Goal: Information Seeking & Learning: Learn about a topic

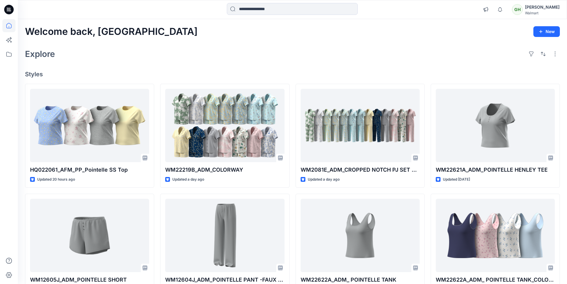
click at [346, 66] on div "Welcome back, Gayan New Explore Styles HQ022061_AFM_PP_Pointelle SS Top Updated…" at bounding box center [292, 227] width 549 height 417
click at [327, 63] on div "Welcome back, Gayan New Explore Styles HQ022061_AFM_PP_Pointelle SS Top Updated…" at bounding box center [292, 227] width 549 height 417
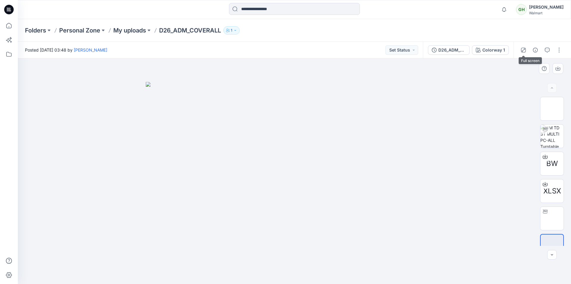
click at [522, 51] on icon "button" at bounding box center [523, 50] width 5 height 5
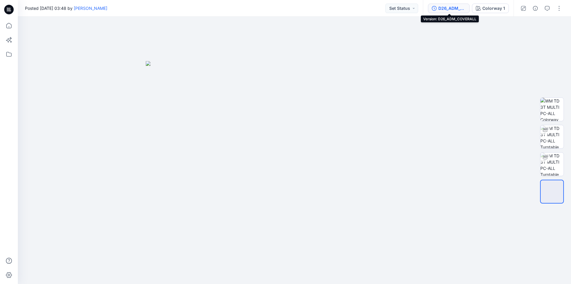
click at [448, 8] on div "D26_ADM_COVERALL" at bounding box center [452, 8] width 27 height 7
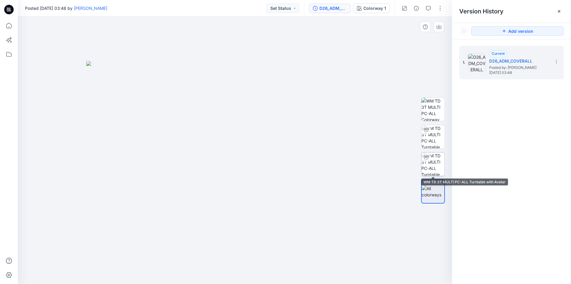
click at [440, 159] on img at bounding box center [433, 163] width 23 height 23
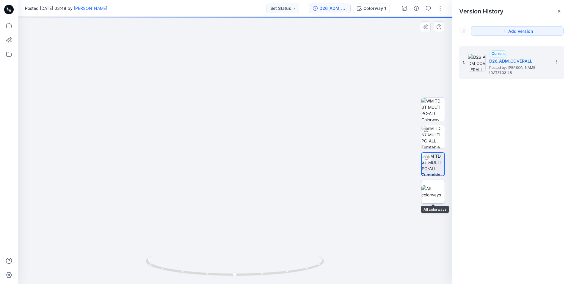
click at [435, 190] on img at bounding box center [433, 191] width 23 height 12
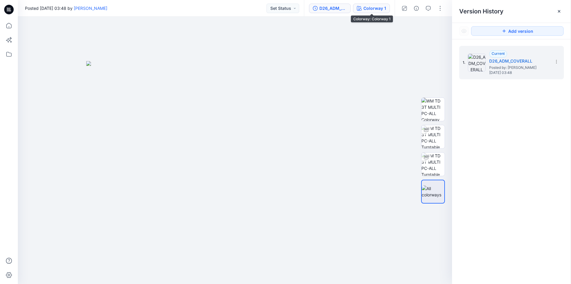
click at [366, 10] on div "Colorway 1" at bounding box center [375, 8] width 23 height 7
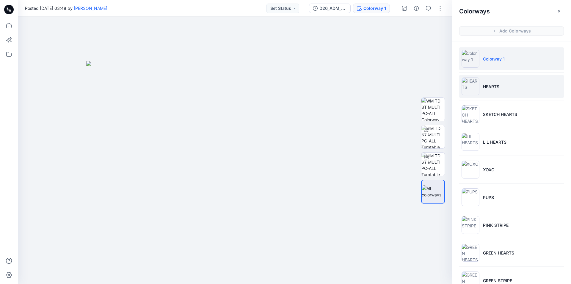
click at [497, 84] on p "HEARTS" at bounding box center [491, 86] width 16 height 6
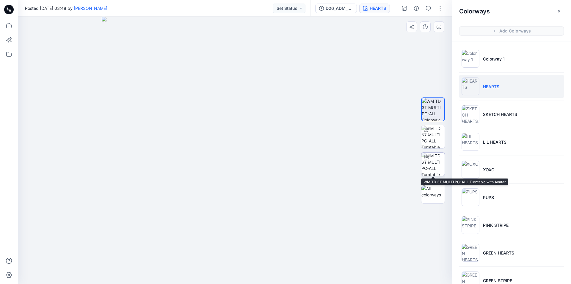
click at [435, 166] on img at bounding box center [433, 163] width 23 height 23
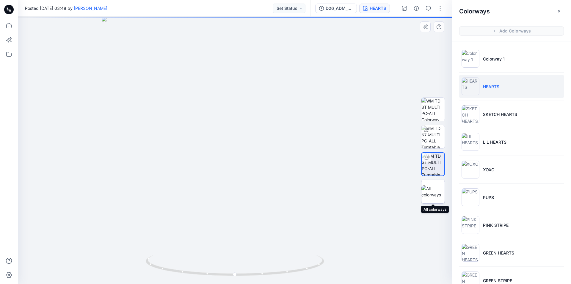
click at [432, 188] on img at bounding box center [433, 191] width 23 height 12
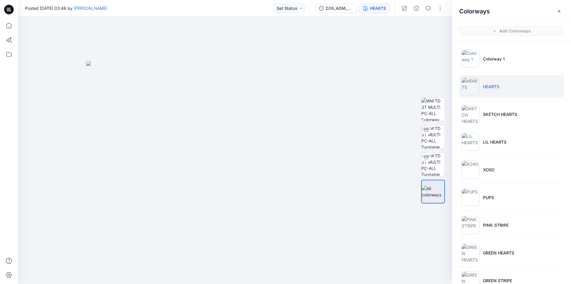
click at [240, 10] on div "Posted Friday, November 17, 2023 03:48 by Gayan Hettiarachchi Set Status" at bounding box center [164, 8] width 292 height 16
click at [481, 193] on li "PUPS" at bounding box center [511, 197] width 105 height 23
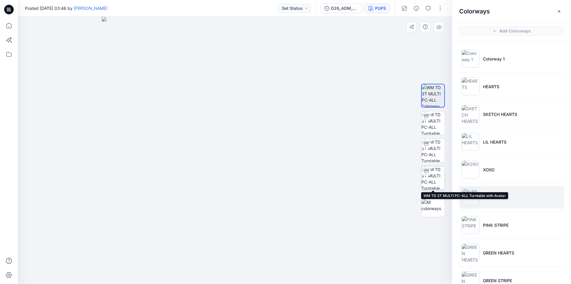
click at [434, 176] on img at bounding box center [433, 177] width 23 height 23
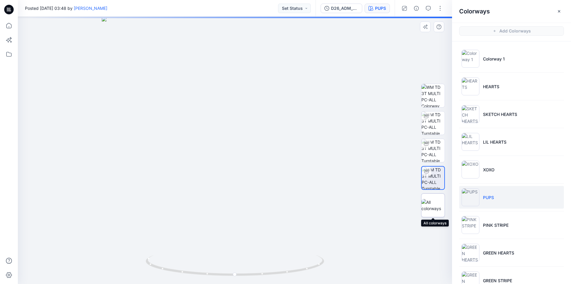
click at [436, 203] on img at bounding box center [433, 205] width 23 height 12
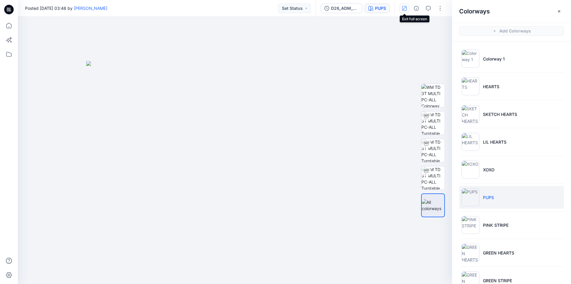
click at [406, 7] on icon "button" at bounding box center [404, 8] width 3 height 3
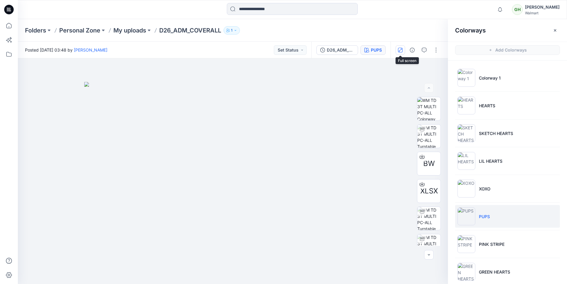
click at [403, 52] on button "button" at bounding box center [400, 50] width 10 height 10
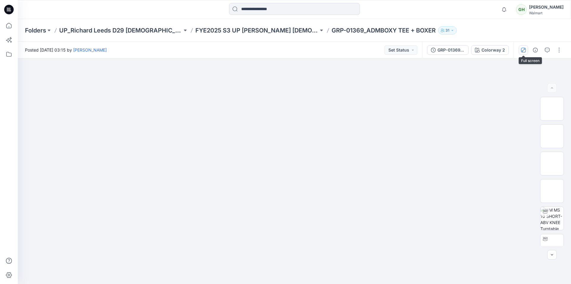
click at [522, 49] on icon "button" at bounding box center [523, 50] width 5 height 5
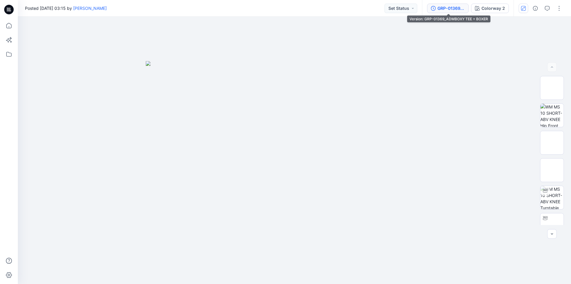
click at [451, 11] on div "GRP-01369_ADMBOXY TEE + BOXER" at bounding box center [451, 8] width 27 height 7
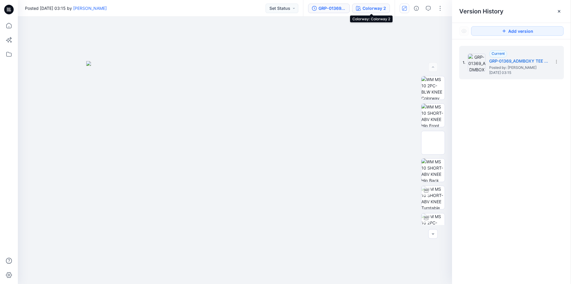
click at [371, 8] on div "Colorway 2" at bounding box center [375, 8] width 24 height 7
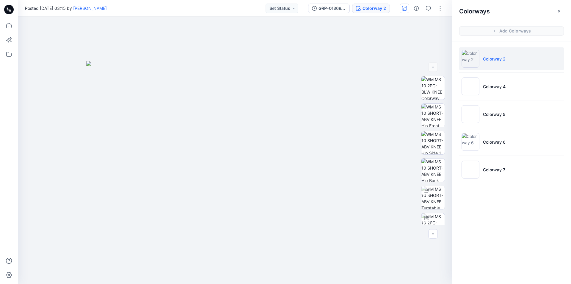
click at [502, 61] on p "Colorway 2" at bounding box center [494, 59] width 23 height 6
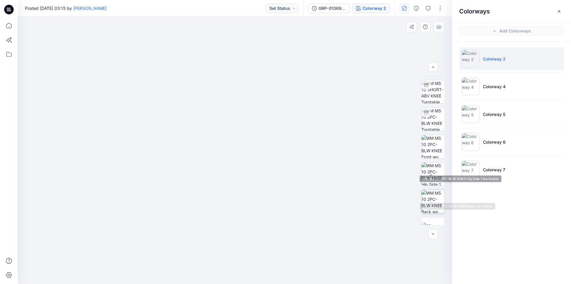
scroll to position [121, 0]
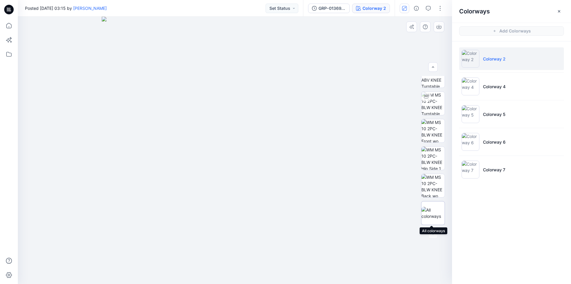
click at [430, 209] on img at bounding box center [433, 212] width 23 height 12
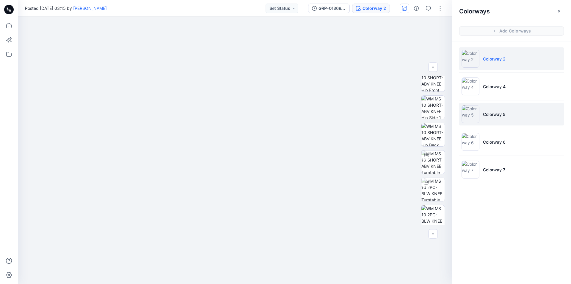
scroll to position [32, 0]
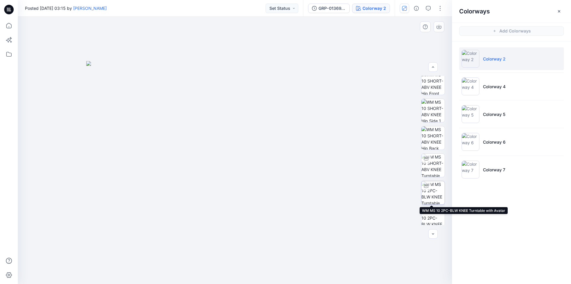
click at [432, 187] on img at bounding box center [433, 192] width 23 height 23
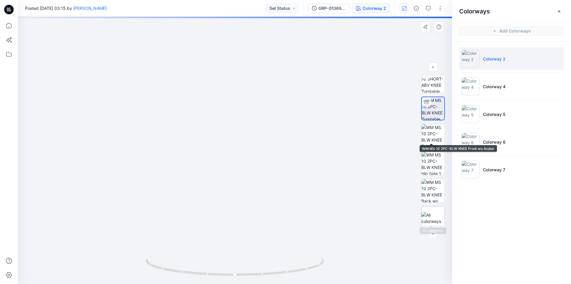
scroll to position [121, 0]
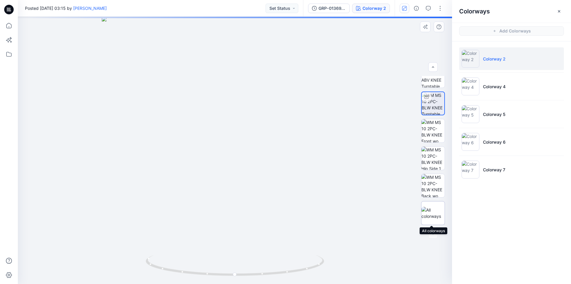
click at [434, 213] on img at bounding box center [433, 212] width 23 height 12
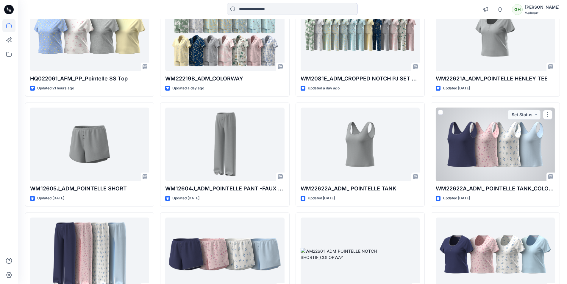
scroll to position [119, 0]
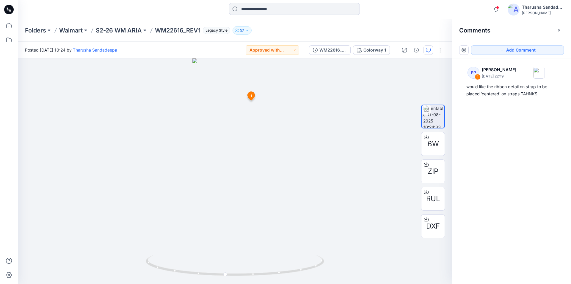
click at [198, 16] on div "Notifications [PERSON_NAME] changed the status of KS32807_DEVLOPMENT to Approve…" at bounding box center [294, 9] width 553 height 19
click at [119, 18] on div "Notifications [PERSON_NAME] changed the status of KS32807_DEVLOPMENT to Approve…" at bounding box center [294, 9] width 553 height 19
click at [496, 8] on icon "button" at bounding box center [495, 10] width 11 height 12
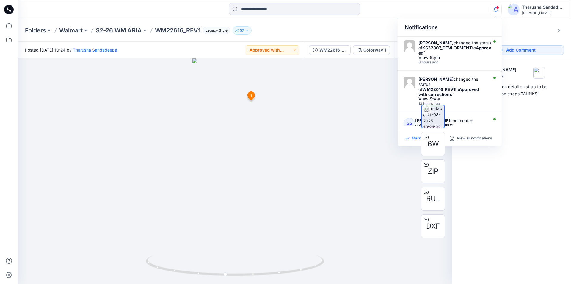
click at [411, 140] on div "Mark all as read" at bounding box center [427, 138] width 45 height 5
click at [384, 32] on div "Folders Walmart S2-26 WM ARIA WM22616_REV1 Legacy Style 57" at bounding box center [271, 30] width 493 height 8
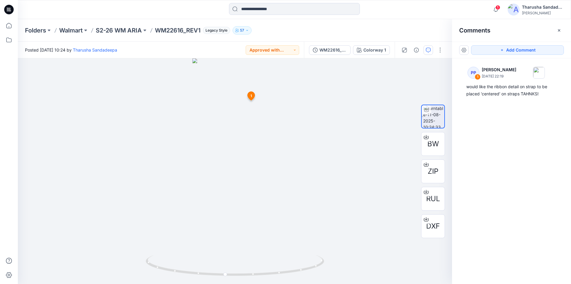
click at [13, 10] on icon at bounding box center [9, 10] width 10 height 10
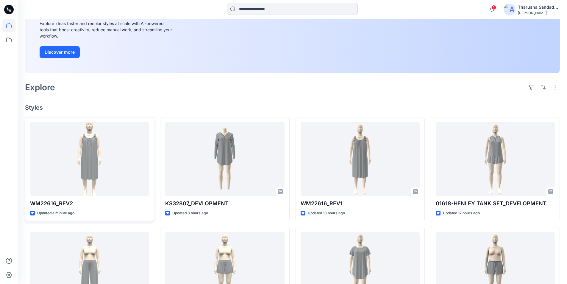
scroll to position [89, 0]
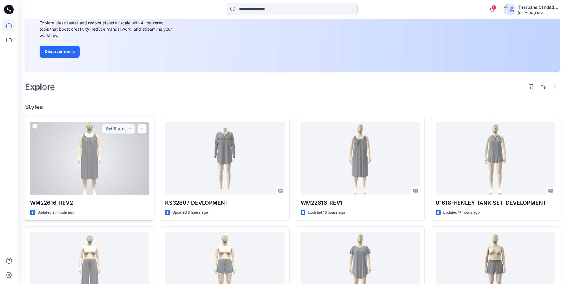
click at [86, 162] on div at bounding box center [89, 157] width 119 height 73
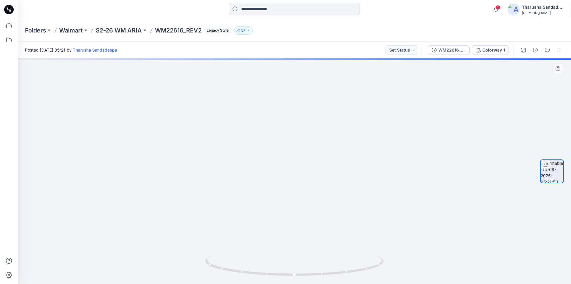
drag, startPoint x: 298, startPoint y: 97, endPoint x: 310, endPoint y: 234, distance: 137.1
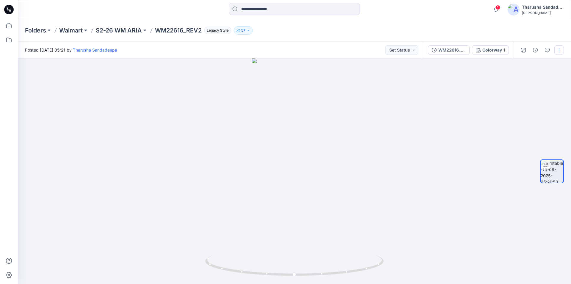
click at [561, 49] on button "button" at bounding box center [560, 50] width 10 height 10
click at [547, 64] on button "Edit" at bounding box center [534, 63] width 55 height 11
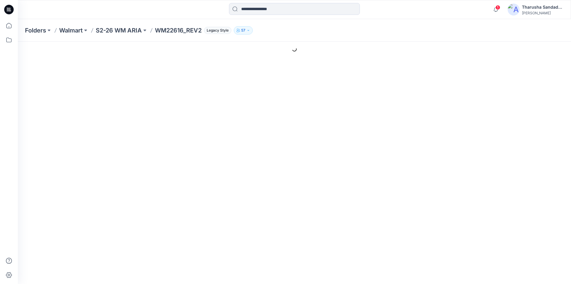
type input "**********"
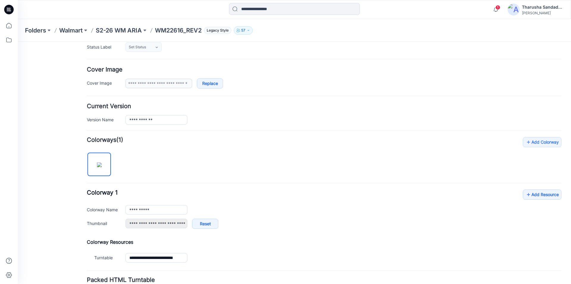
scroll to position [110, 0]
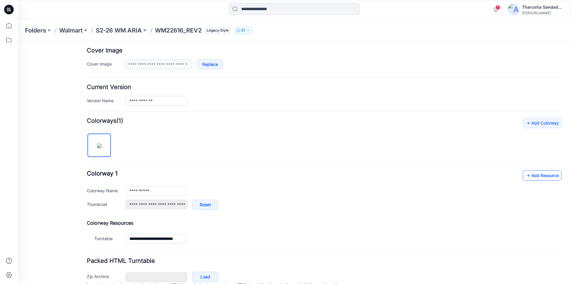
click at [526, 178] on icon at bounding box center [529, 175] width 6 height 10
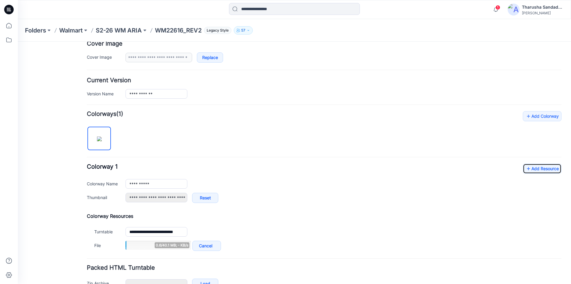
scroll to position [140, 0]
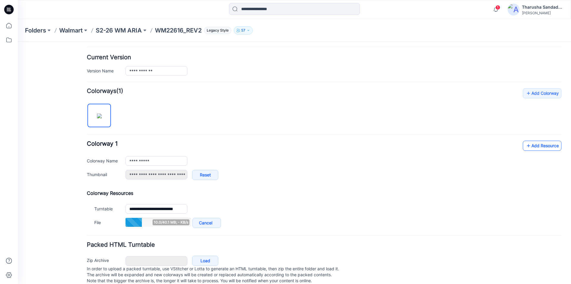
click at [539, 144] on link "Add Resource" at bounding box center [542, 145] width 39 height 10
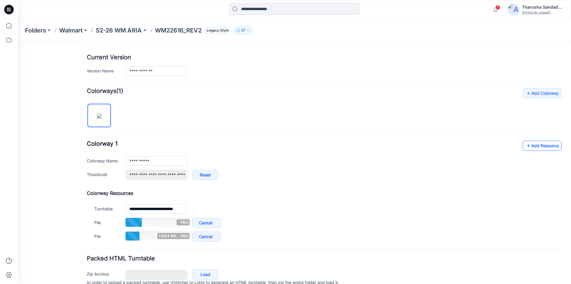
click at [541, 146] on link "Add Resource" at bounding box center [542, 145] width 39 height 10
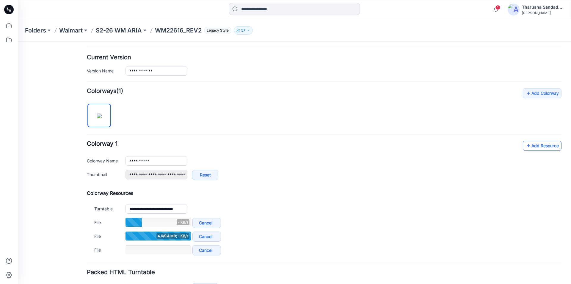
click at [538, 148] on link "Add Resource" at bounding box center [542, 145] width 39 height 10
click at [533, 151] on div "**********" at bounding box center [324, 162] width 475 height 45
click at [531, 146] on link "Add Resource" at bounding box center [542, 145] width 39 height 10
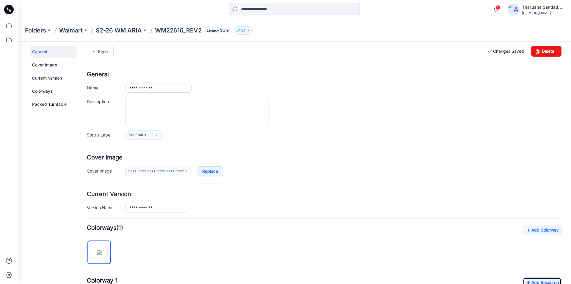
scroll to position [0, 0]
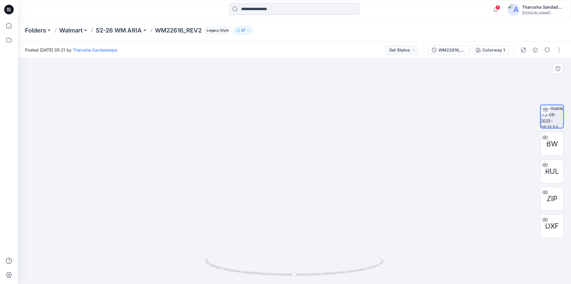
drag, startPoint x: 292, startPoint y: 139, endPoint x: 319, endPoint y: 252, distance: 116.2
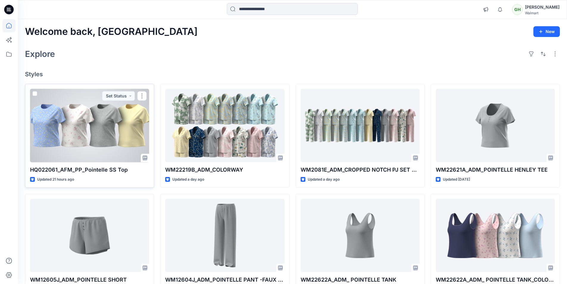
click at [89, 155] on div at bounding box center [89, 125] width 119 height 73
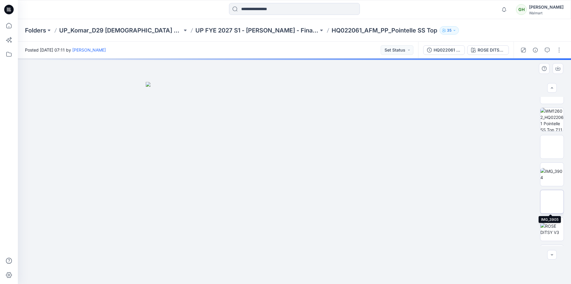
scroll to position [238, 0]
click at [550, 193] on img at bounding box center [552, 199] width 23 height 12
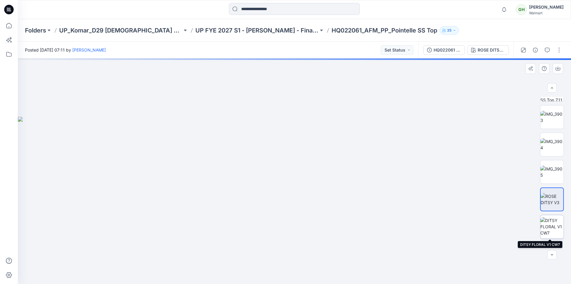
click at [554, 225] on img at bounding box center [552, 226] width 23 height 19
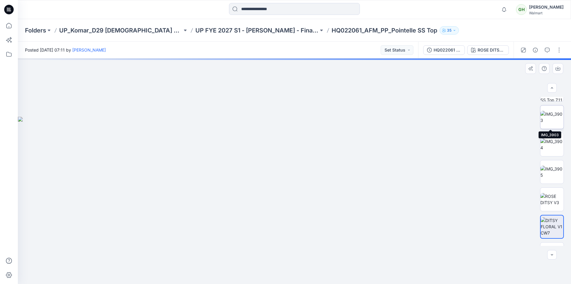
click at [546, 118] on img at bounding box center [552, 117] width 23 height 12
click at [552, 199] on img at bounding box center [552, 199] width 23 height 12
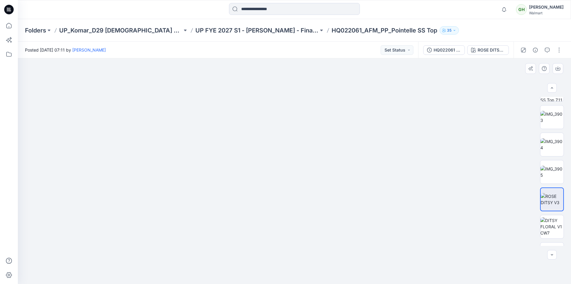
drag, startPoint x: 397, startPoint y: 191, endPoint x: 258, endPoint y: 180, distance: 139.4
drag, startPoint x: 366, startPoint y: 188, endPoint x: 301, endPoint y: 186, distance: 64.6
drag, startPoint x: 552, startPoint y: 168, endPoint x: 548, endPoint y: 169, distance: 3.9
click at [552, 168] on img at bounding box center [552, 171] width 23 height 12
drag, startPoint x: 300, startPoint y: 122, endPoint x: 300, endPoint y: 230, distance: 108.3
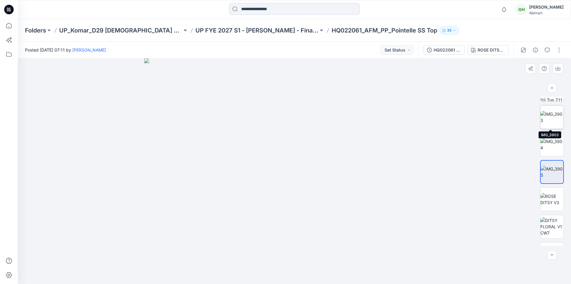
click at [553, 115] on img at bounding box center [552, 117] width 23 height 12
click at [550, 173] on img at bounding box center [552, 171] width 23 height 12
click at [551, 219] on img at bounding box center [552, 226] width 23 height 19
drag, startPoint x: 343, startPoint y: 140, endPoint x: 266, endPoint y: 139, distance: 77.7
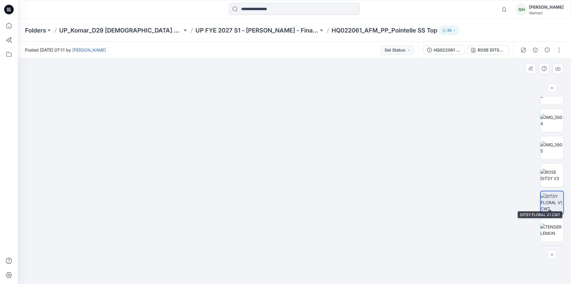
scroll to position [268, 0]
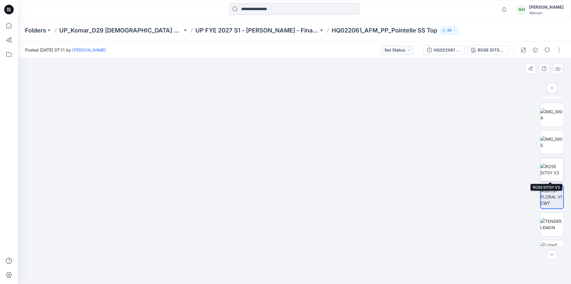
click at [544, 167] on img at bounding box center [552, 169] width 23 height 12
drag, startPoint x: 500, startPoint y: 165, endPoint x: 369, endPoint y: 157, distance: 131.2
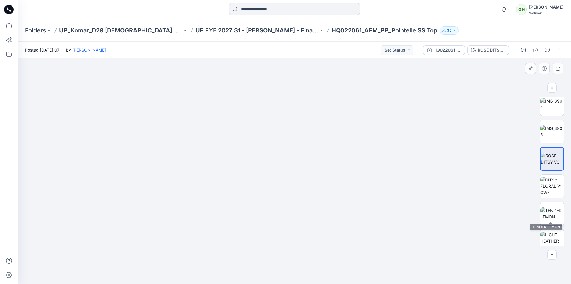
scroll to position [298, 0]
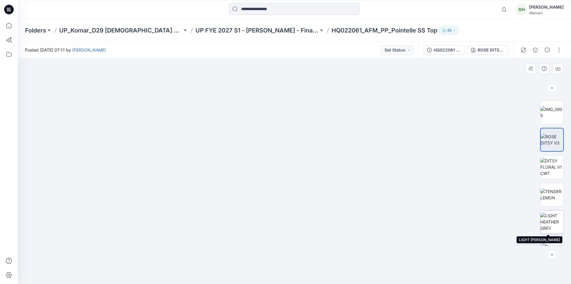
click at [555, 217] on img at bounding box center [552, 221] width 23 height 19
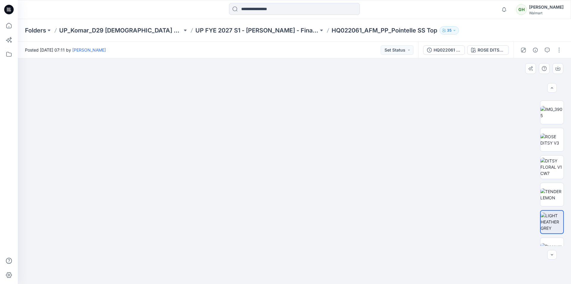
drag, startPoint x: 453, startPoint y: 159, endPoint x: 277, endPoint y: 181, distance: 176.7
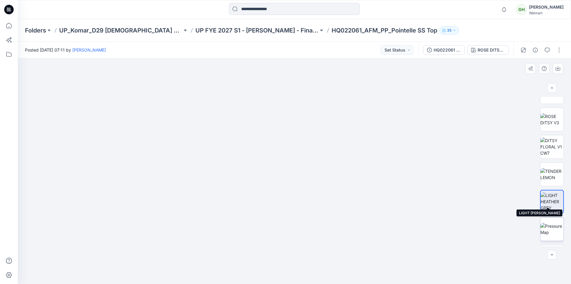
scroll to position [327, 0]
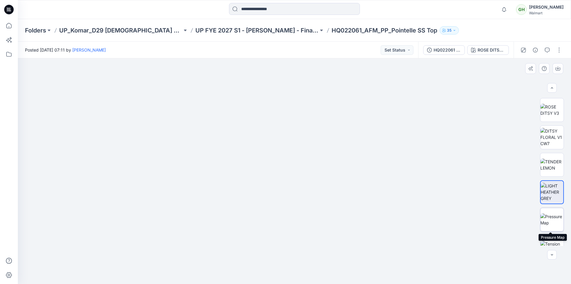
click at [553, 216] on img at bounding box center [552, 219] width 23 height 12
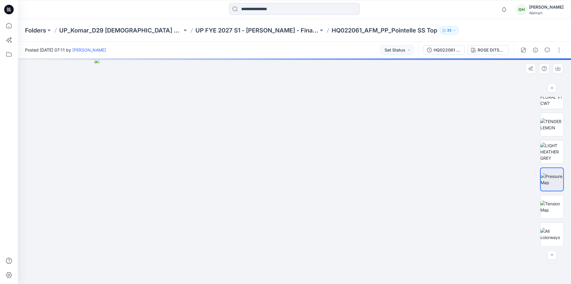
scroll to position [368, 0]
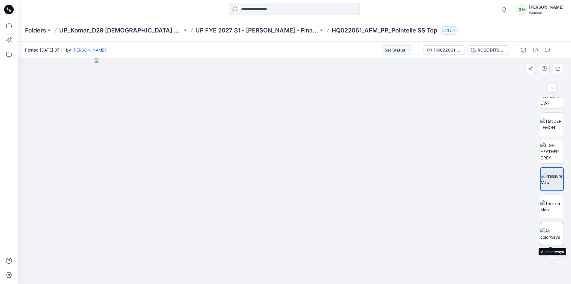
click at [551, 231] on img at bounding box center [552, 233] width 23 height 12
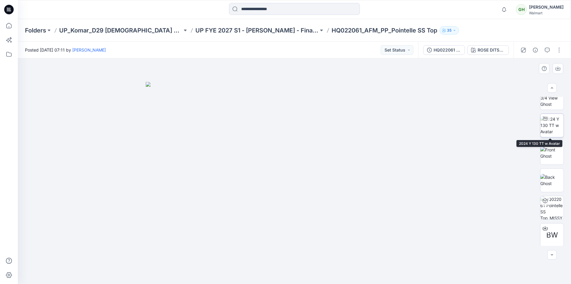
scroll to position [0, 0]
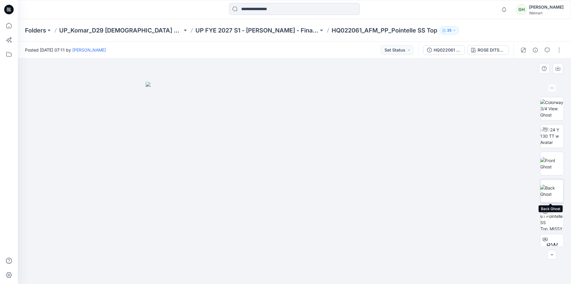
click at [554, 185] on img at bounding box center [552, 190] width 23 height 12
click at [550, 134] on img at bounding box center [552, 135] width 23 height 19
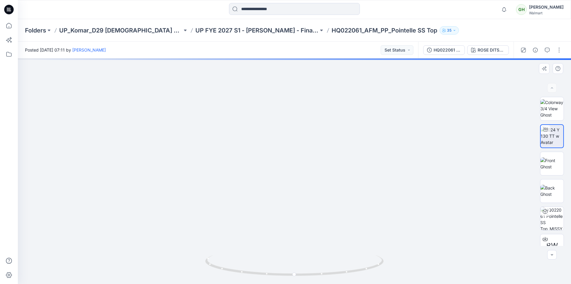
drag, startPoint x: 301, startPoint y: 110, endPoint x: 310, endPoint y: 177, distance: 67.5
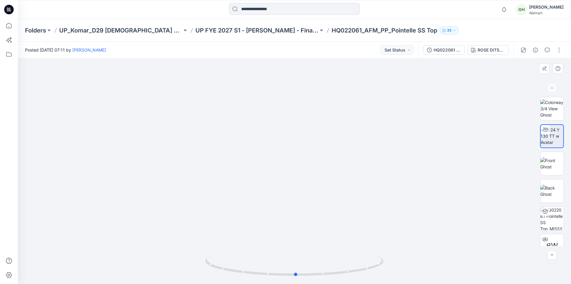
drag, startPoint x: 354, startPoint y: 271, endPoint x: 335, endPoint y: 247, distance: 30.6
click at [355, 272] on icon at bounding box center [295, 266] width 180 height 22
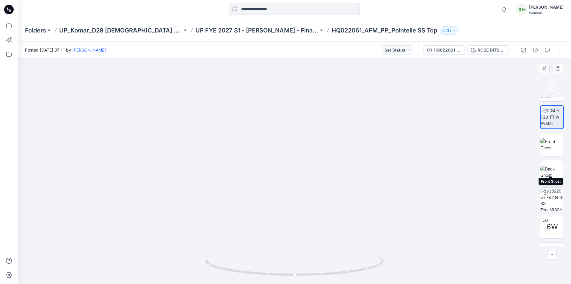
scroll to position [30, 0]
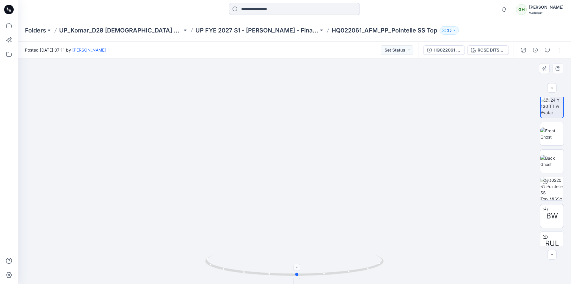
drag, startPoint x: 309, startPoint y: 275, endPoint x: 309, endPoint y: 256, distance: 18.2
click at [310, 257] on icon at bounding box center [295, 266] width 180 height 22
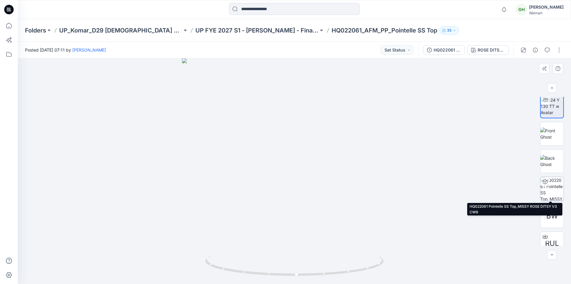
click at [551, 188] on img at bounding box center [552, 188] width 23 height 23
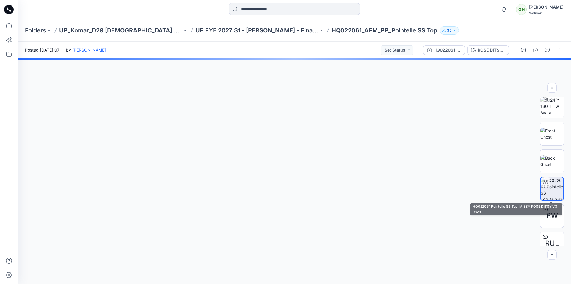
scroll to position [29, 0]
click at [549, 110] on img at bounding box center [552, 106] width 23 height 19
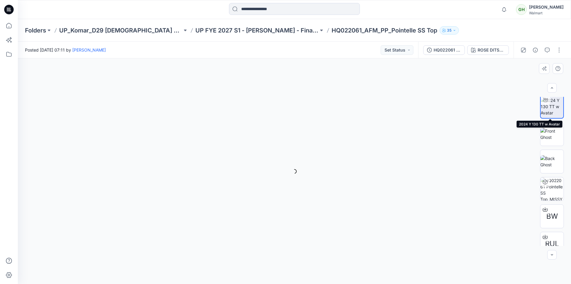
scroll to position [30, 0]
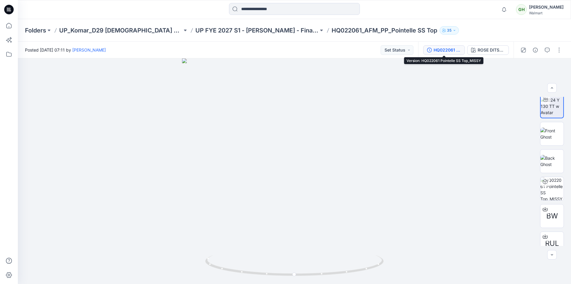
click at [452, 52] on div "HQ022061 Pointelle SS Top_MISSY" at bounding box center [447, 50] width 27 height 7
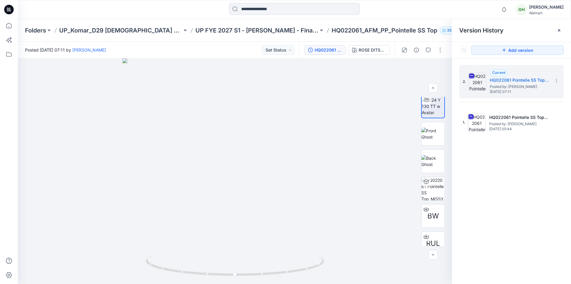
click at [425, 14] on div at bounding box center [294, 9] width 277 height 13
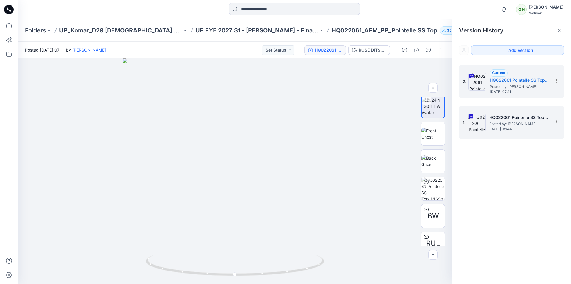
click at [500, 118] on h5 "HQ022061 Pointelle SS Top_PLUS" at bounding box center [519, 117] width 60 height 7
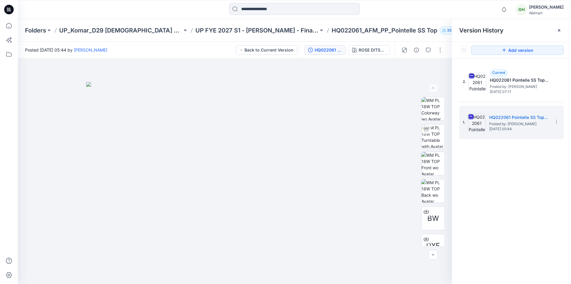
click at [12, 13] on icon at bounding box center [9, 10] width 10 height 10
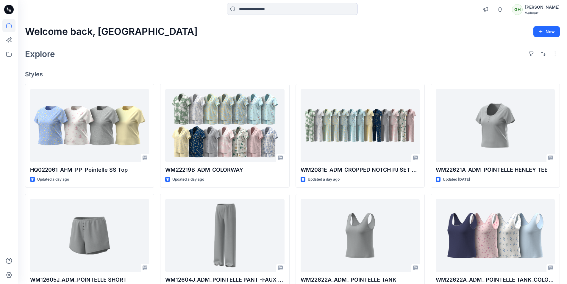
drag, startPoint x: 295, startPoint y: 62, endPoint x: 303, endPoint y: 62, distance: 8.6
click at [294, 66] on div "Welcome back, Gayan New Explore Styles HQ022061_AFM_PP_Pointelle SS Top Updated…" at bounding box center [292, 227] width 549 height 417
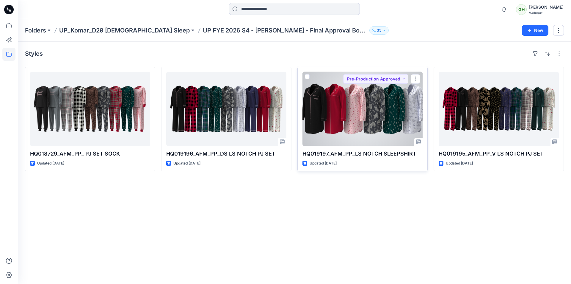
drag, startPoint x: 357, startPoint y: 121, endPoint x: 360, endPoint y: 122, distance: 3.8
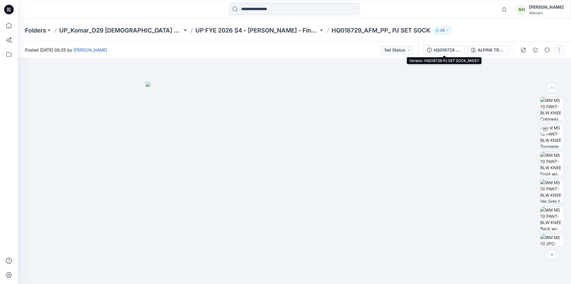
click at [439, 51] on div "HQ018729 PJ SET SOCK_MISSY" at bounding box center [447, 50] width 27 height 7
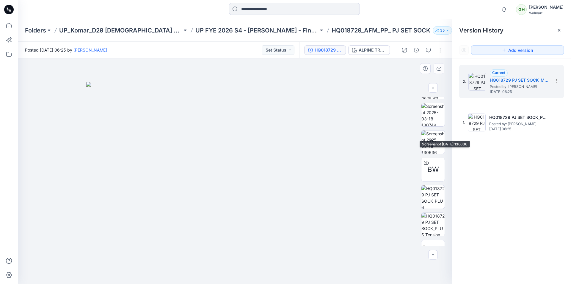
scroll to position [298, 0]
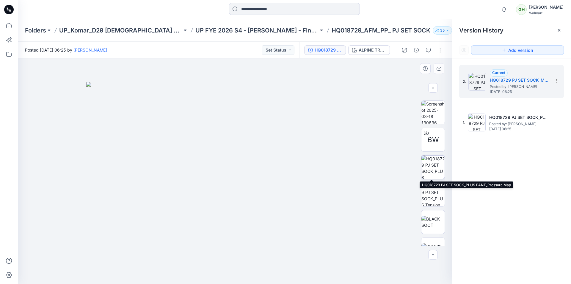
click at [435, 166] on img at bounding box center [433, 166] width 23 height 23
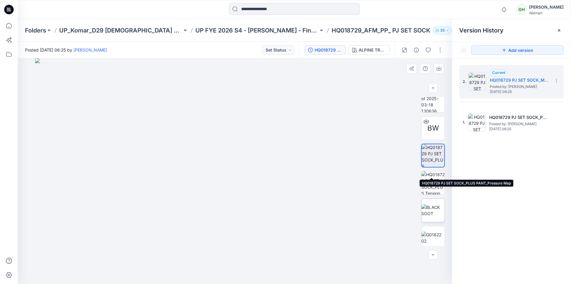
scroll to position [327, 0]
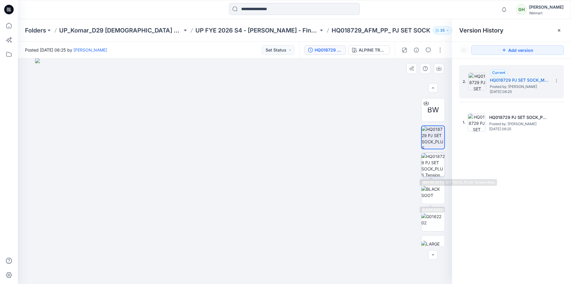
click at [432, 171] on img at bounding box center [433, 164] width 23 height 23
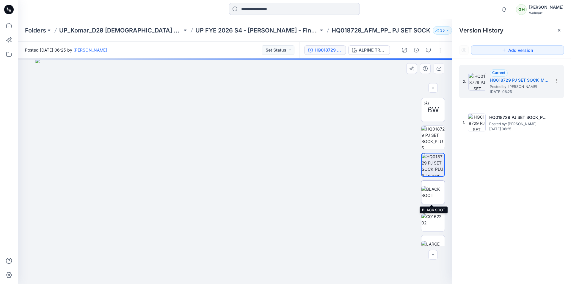
click at [436, 186] on img at bounding box center [433, 192] width 23 height 12
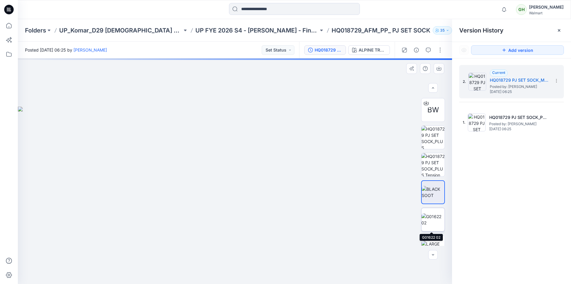
click at [442, 223] on img at bounding box center [433, 219] width 23 height 12
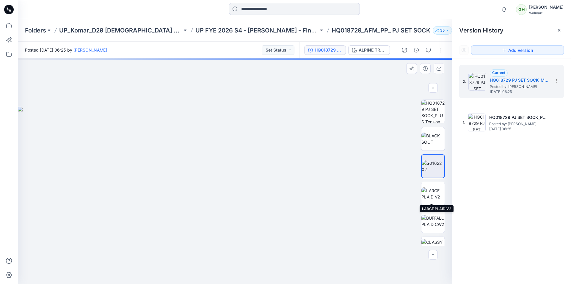
scroll to position [387, 0]
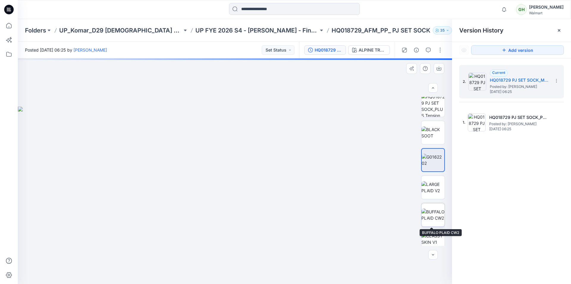
click at [433, 208] on img at bounding box center [433, 214] width 23 height 12
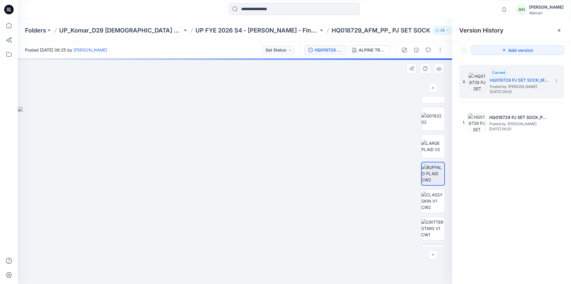
scroll to position [476, 0]
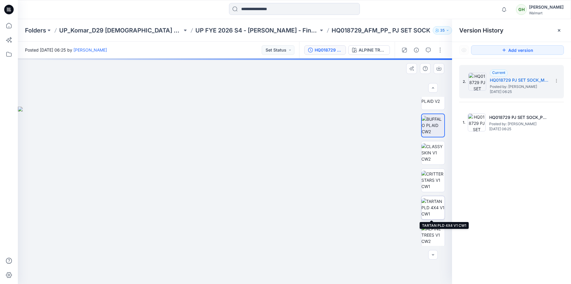
click at [429, 211] on img at bounding box center [433, 207] width 23 height 19
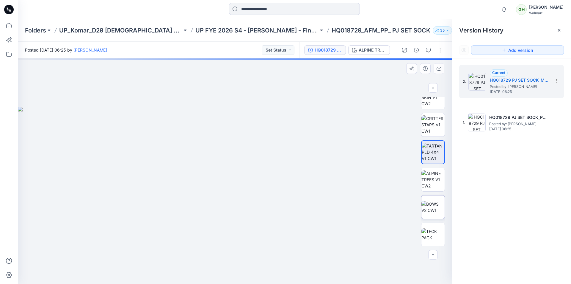
scroll to position [536, 0]
click at [429, 179] on img at bounding box center [433, 175] width 23 height 19
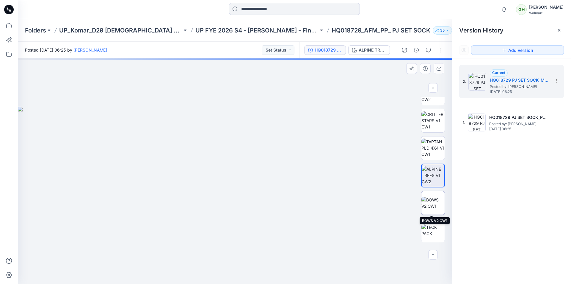
click at [432, 197] on img at bounding box center [433, 202] width 23 height 12
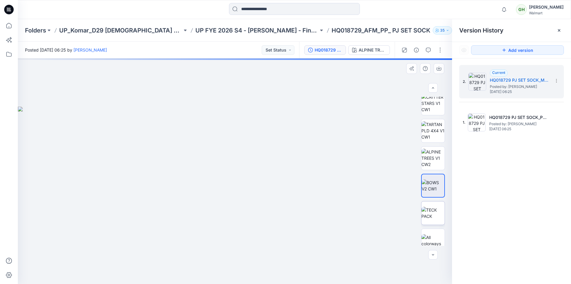
scroll to position [559, 0]
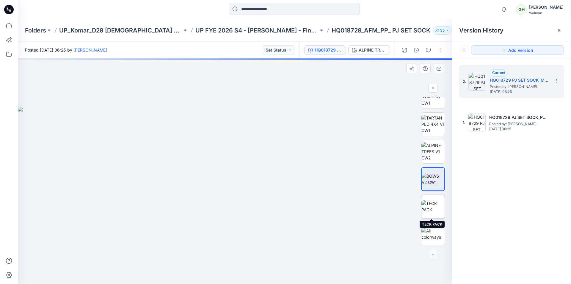
click at [433, 200] on img at bounding box center [433, 206] width 23 height 12
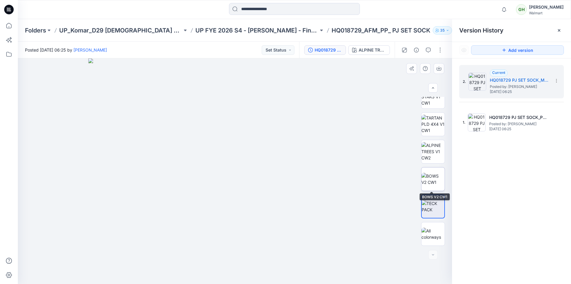
click at [434, 183] on img at bounding box center [433, 179] width 23 height 12
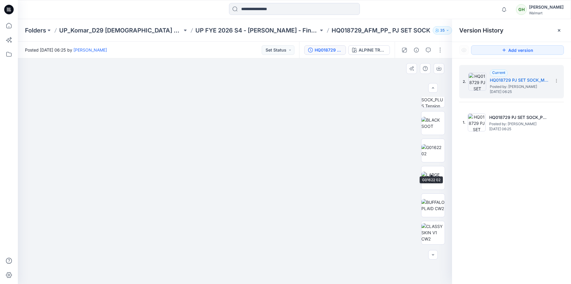
scroll to position [411, 0]
drag, startPoint x: 338, startPoint y: 117, endPoint x: 342, endPoint y: 210, distance: 93.8
drag, startPoint x: 160, startPoint y: 102, endPoint x: 10, endPoint y: 102, distance: 149.7
drag, startPoint x: 406, startPoint y: 96, endPoint x: 197, endPoint y: 114, distance: 209.1
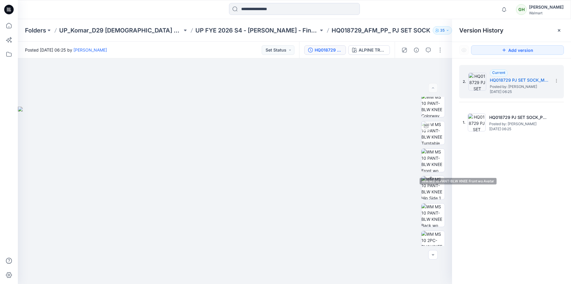
scroll to position [0, 0]
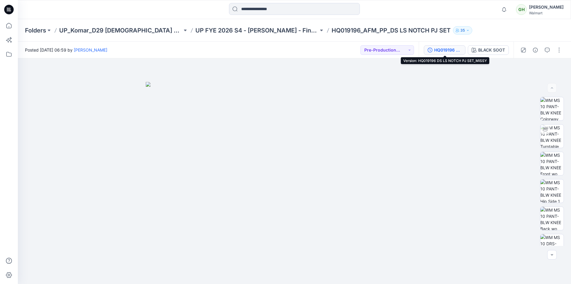
click at [443, 52] on div "HQ019196 DS LS NOTCH PJ SET_MISSY" at bounding box center [447, 50] width 27 height 7
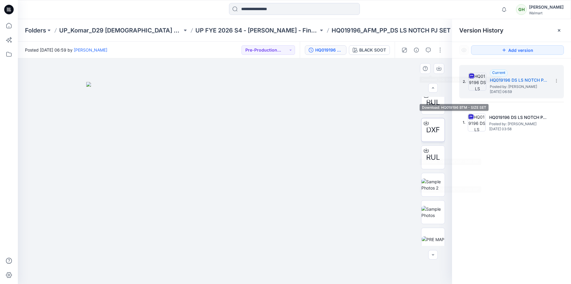
scroll to position [357, 0]
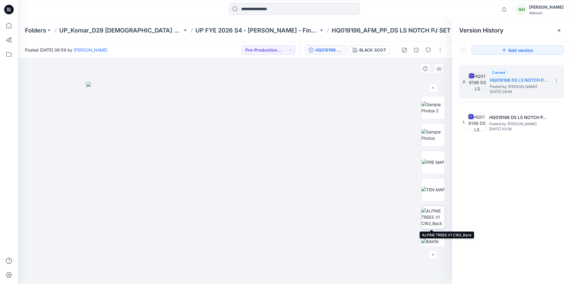
click at [430, 212] on img at bounding box center [433, 216] width 23 height 19
drag, startPoint x: 328, startPoint y: 85, endPoint x: 322, endPoint y: 173, distance: 88.9
click at [435, 159] on img at bounding box center [433, 162] width 23 height 6
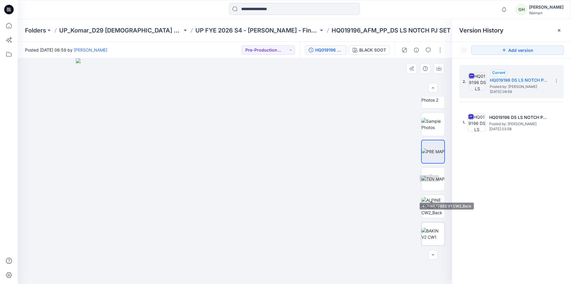
scroll to position [387, 0]
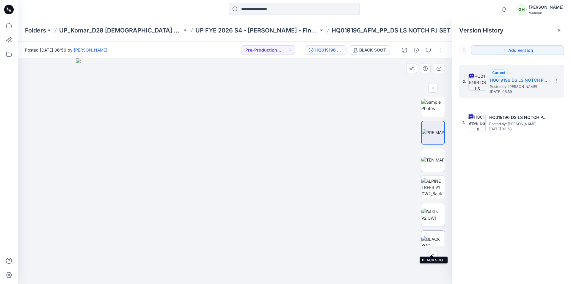
click at [432, 238] on img at bounding box center [433, 242] width 23 height 12
drag, startPoint x: 337, startPoint y: 157, endPoint x: 335, endPoint y: 176, distance: 19.5
drag, startPoint x: 312, startPoint y: 183, endPoint x: 302, endPoint y: 199, distance: 18.5
drag, startPoint x: 354, startPoint y: 186, endPoint x: 181, endPoint y: 159, distance: 175.3
drag, startPoint x: 249, startPoint y: 155, endPoint x: 205, endPoint y: 154, distance: 44.3
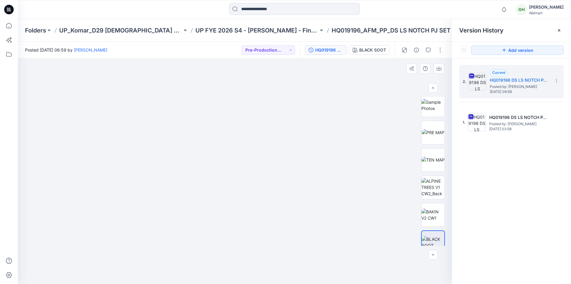
drag, startPoint x: 240, startPoint y: 159, endPoint x: 176, endPoint y: 152, distance: 64.3
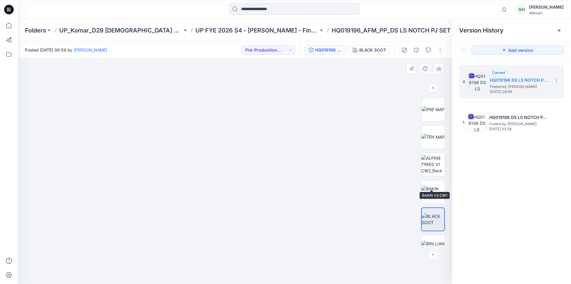
scroll to position [446, 0]
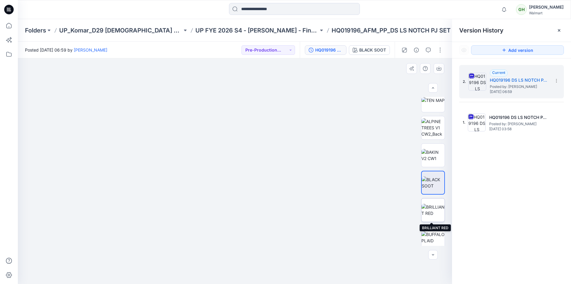
click at [436, 206] on img at bounding box center [433, 210] width 23 height 12
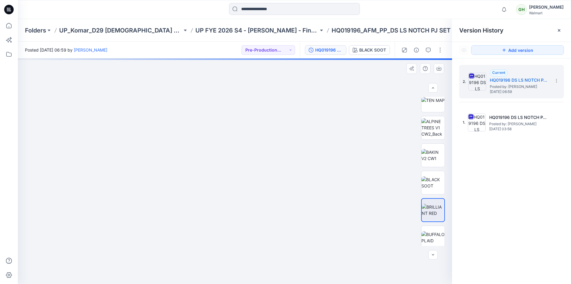
drag, startPoint x: 324, startPoint y: 74, endPoint x: 287, endPoint y: 193, distance: 124.4
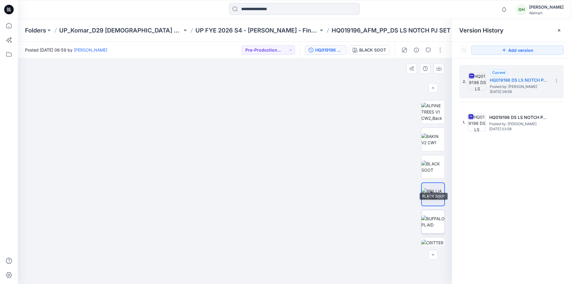
scroll to position [476, 0]
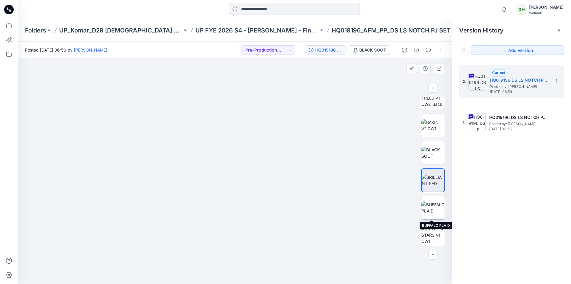
click at [434, 205] on img at bounding box center [433, 207] width 23 height 12
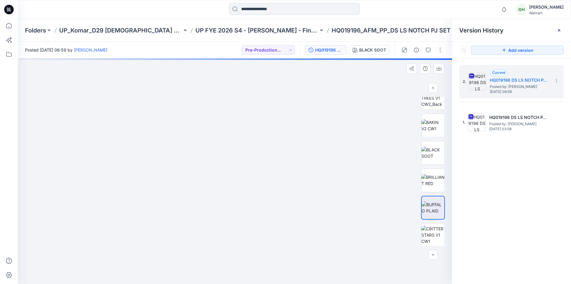
drag, startPoint x: 327, startPoint y: 93, endPoint x: 304, endPoint y: 176, distance: 85.7
drag, startPoint x: 333, startPoint y: 158, endPoint x: 330, endPoint y: 186, distance: 28.1
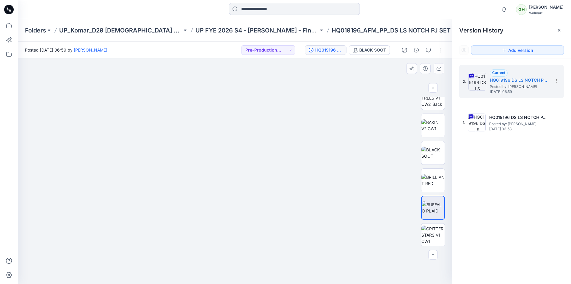
drag, startPoint x: 358, startPoint y: 192, endPoint x: 202, endPoint y: 137, distance: 165.2
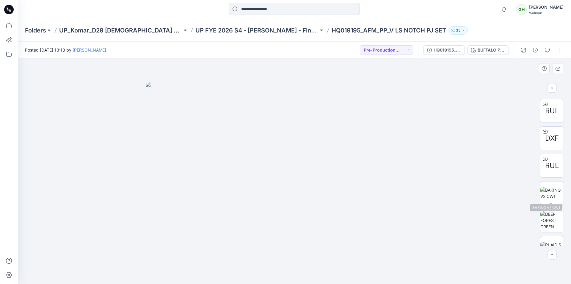
scroll to position [357, 0]
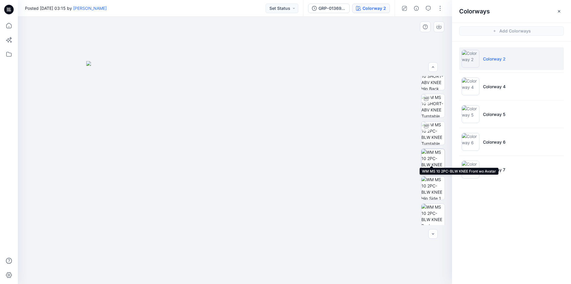
scroll to position [121, 0]
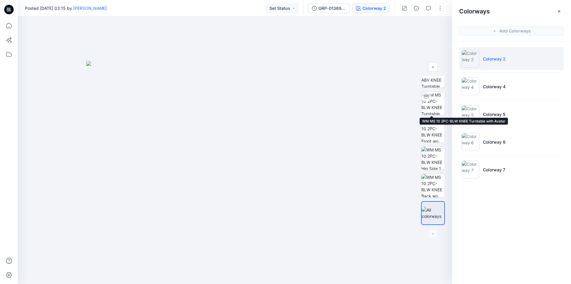
drag, startPoint x: 434, startPoint y: 101, endPoint x: 464, endPoint y: 184, distance: 87.8
click at [434, 101] on img at bounding box center [433, 103] width 23 height 23
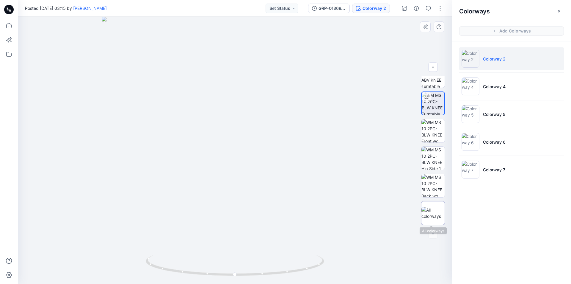
click at [433, 215] on img at bounding box center [433, 212] width 23 height 12
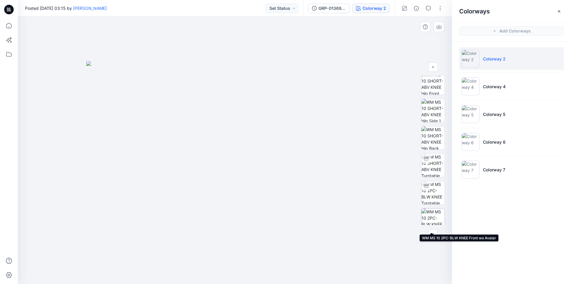
scroll to position [2, 0]
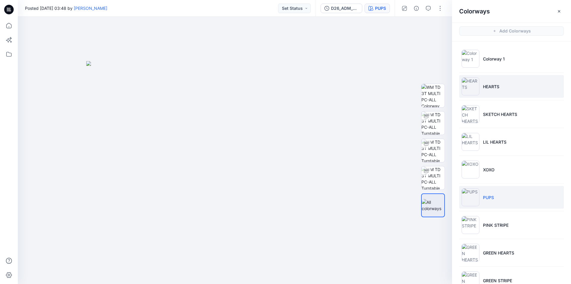
click at [486, 87] on p "HEARTS" at bounding box center [491, 86] width 16 height 6
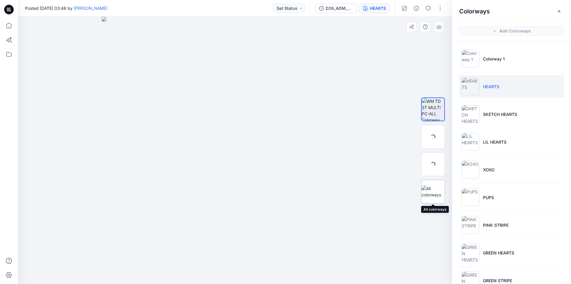
click at [431, 189] on img at bounding box center [433, 191] width 23 height 12
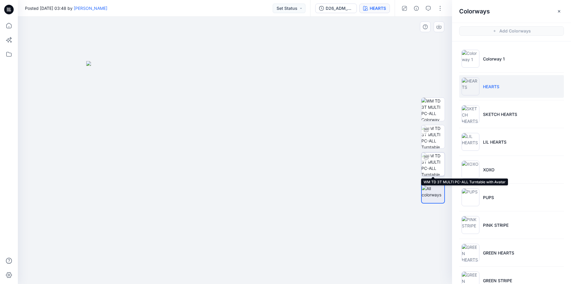
click at [437, 161] on img at bounding box center [433, 163] width 23 height 23
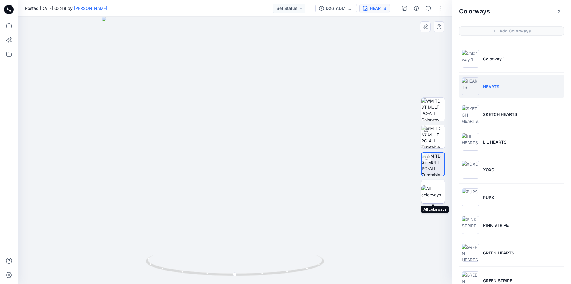
click at [436, 190] on img at bounding box center [433, 191] width 23 height 12
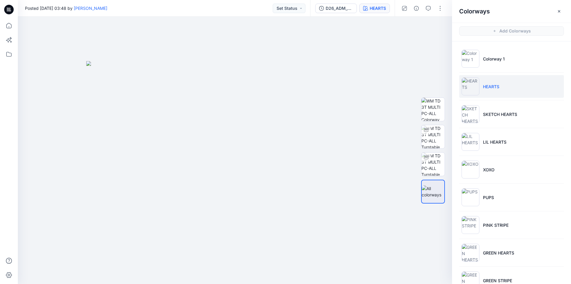
click at [256, 15] on div "Posted [DATE] 03:48 by [PERSON_NAME] Set Status" at bounding box center [164, 8] width 292 height 16
